Goal: Task Accomplishment & Management: Manage account settings

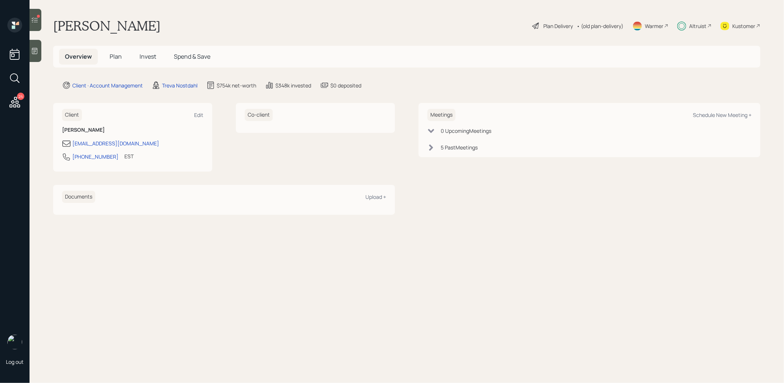
click at [144, 56] on span "Invest" at bounding box center [148, 56] width 17 height 8
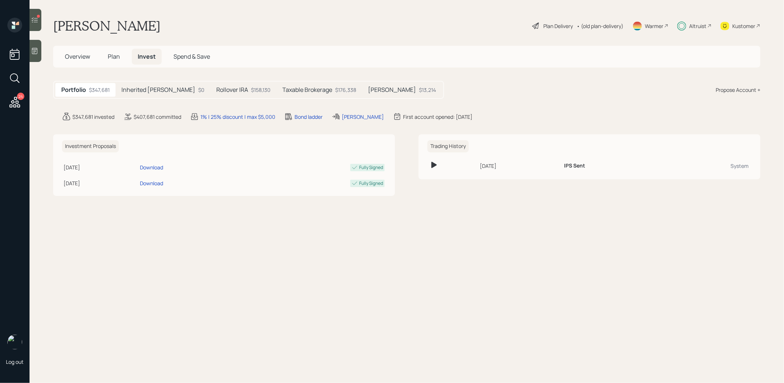
click at [283, 90] on h5 "Taxable Brokerage" at bounding box center [307, 89] width 50 height 7
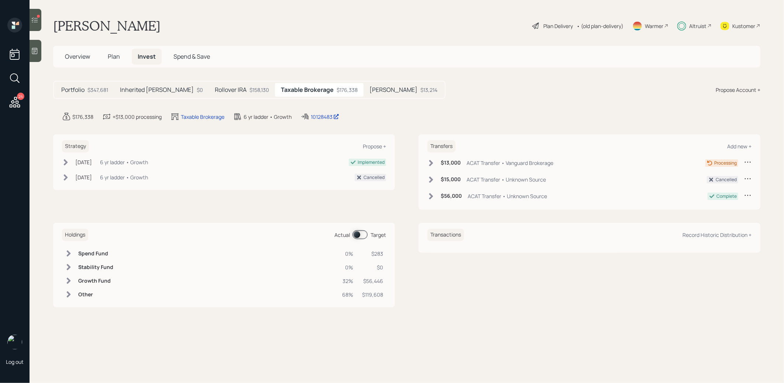
click at [35, 19] on icon at bounding box center [34, 19] width 7 height 7
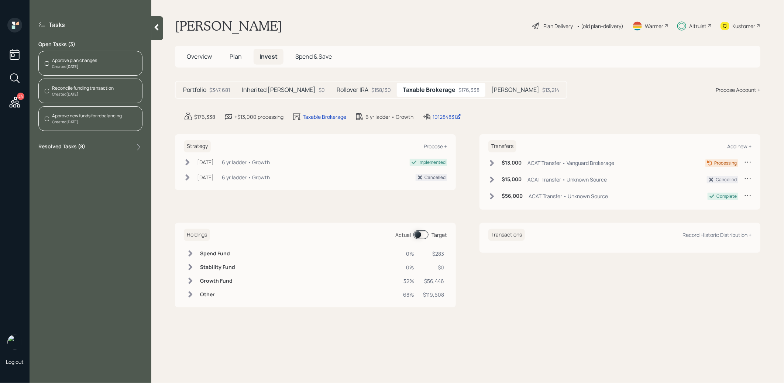
click at [71, 90] on div "Reconcile funding transaction" at bounding box center [83, 88] width 62 height 7
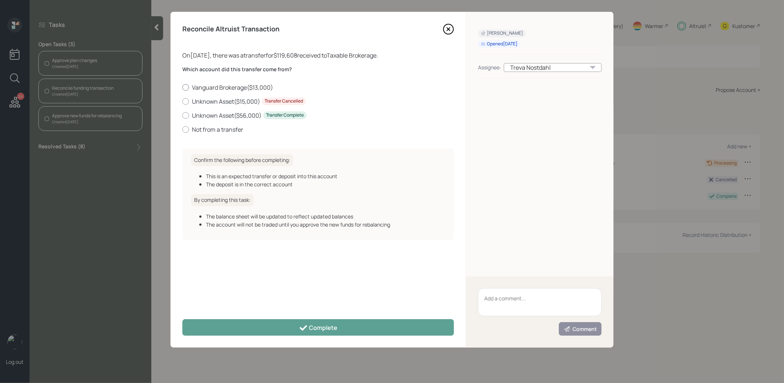
click at [185, 85] on div at bounding box center [185, 87] width 7 height 7
click at [182, 87] on input "Vanguard Brokerage ( $13,000 )" at bounding box center [182, 87] width 0 height 0
radio input "true"
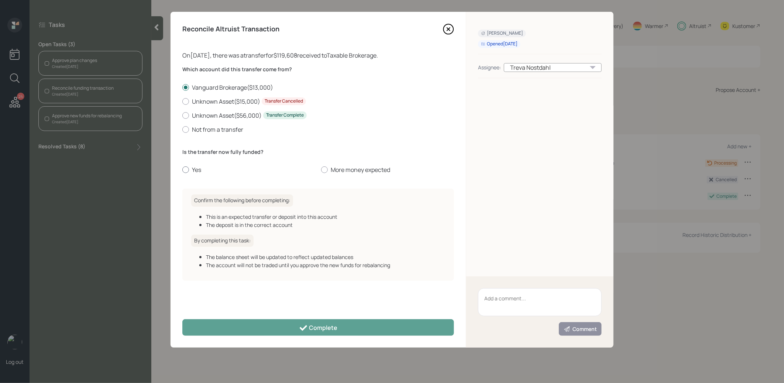
click at [186, 169] on div at bounding box center [185, 170] width 7 height 7
click at [182, 170] on input "Yes" at bounding box center [182, 170] width 0 height 0
radio input "true"
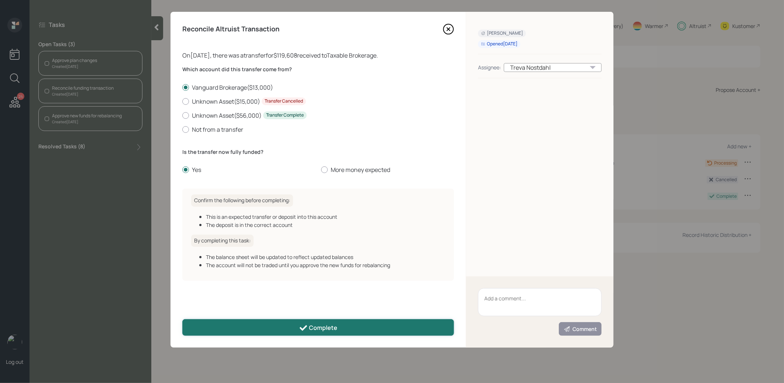
click at [260, 330] on button "Complete" at bounding box center [318, 327] width 272 height 17
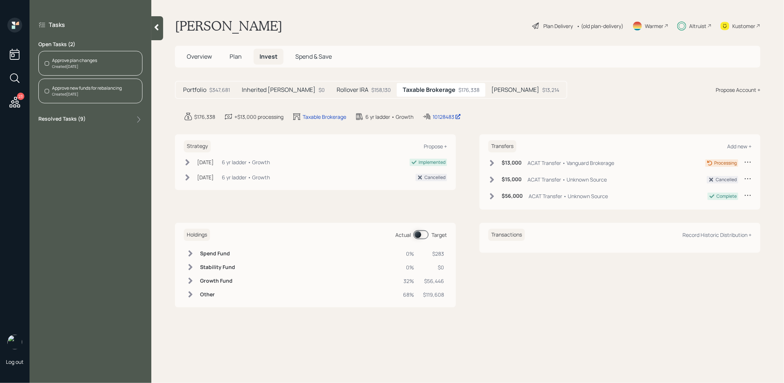
click at [491, 165] on icon at bounding box center [492, 163] width 4 height 6
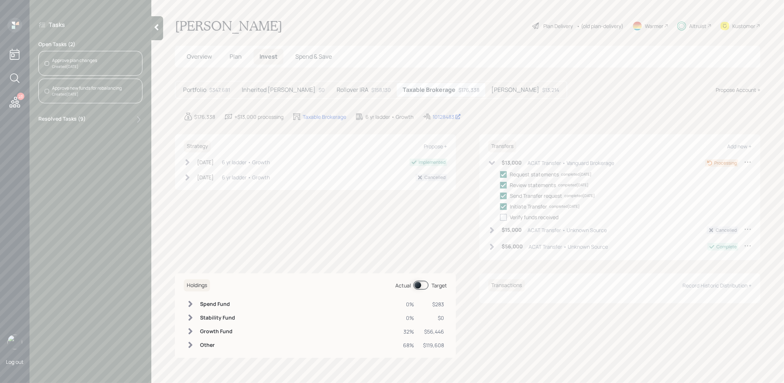
click at [503, 217] on div at bounding box center [503, 217] width 7 height 7
click at [500, 217] on input "checkbox" at bounding box center [500, 217] width 0 height 0
checkbox input "true"
